Goal: Task Accomplishment & Management: Use online tool/utility

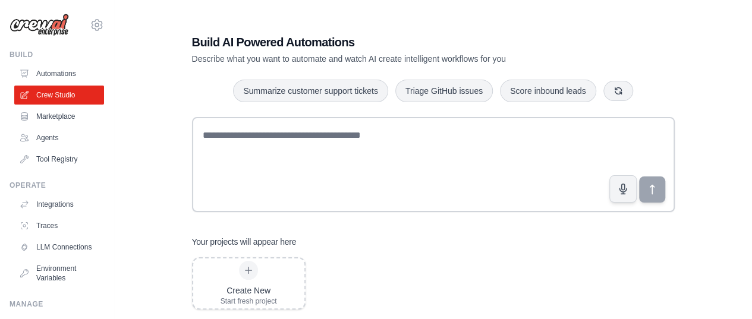
click at [185, 167] on div "Build AI Powered Automations Describe what you want to automate and watch AI cr…" at bounding box center [434, 172] width 512 height 314
click at [50, 71] on link "Automations" at bounding box center [60, 73] width 90 height 19
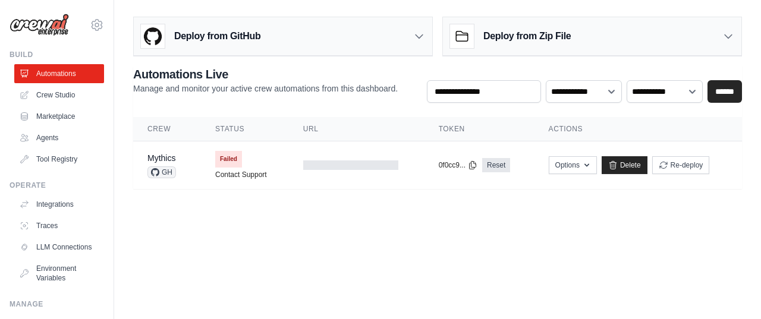
click at [184, 233] on body "[EMAIL_ADDRESS][DOMAIN_NAME] Settings Build Automations Crew Studio" at bounding box center [380, 159] width 761 height 319
click at [118, 161] on div "Deploy from GitHub Deploy your project directly from GitHub. Select a repositor…" at bounding box center [437, 100] width 647 height 177
click at [362, 4] on main "Deploy from GitHub Deploy your project directly from GitHub. Select a repositor…" at bounding box center [437, 107] width 647 height 215
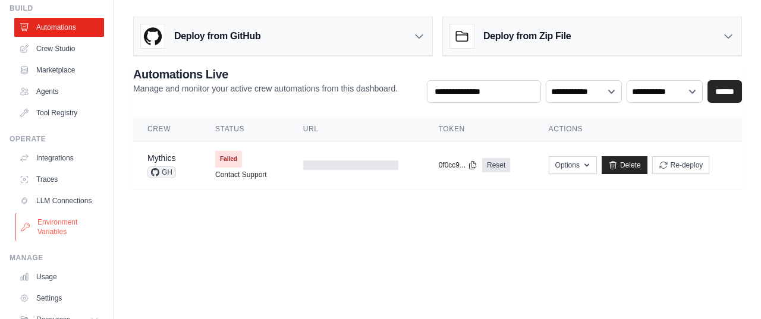
scroll to position [107, 0]
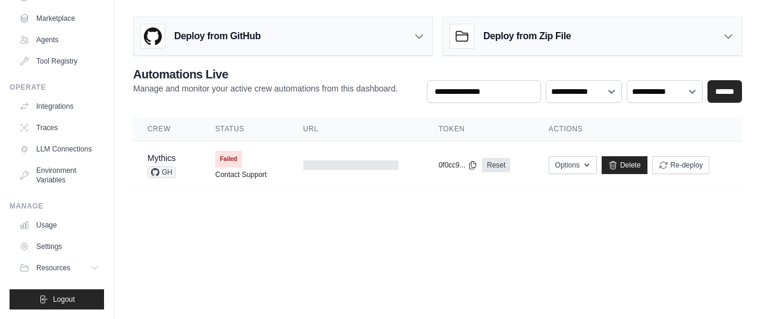
drag, startPoint x: 350, startPoint y: 289, endPoint x: 350, endPoint y: 264, distance: 24.4
click at [350, 289] on body "[EMAIL_ADDRESS][DOMAIN_NAME] Settings Build Automations Crew Studio" at bounding box center [380, 159] width 761 height 319
click at [318, 203] on main "Deploy from GitHub Deploy your project directly from GitHub. Select a repositor…" at bounding box center [437, 107] width 647 height 215
